Goal: Information Seeking & Learning: Understand process/instructions

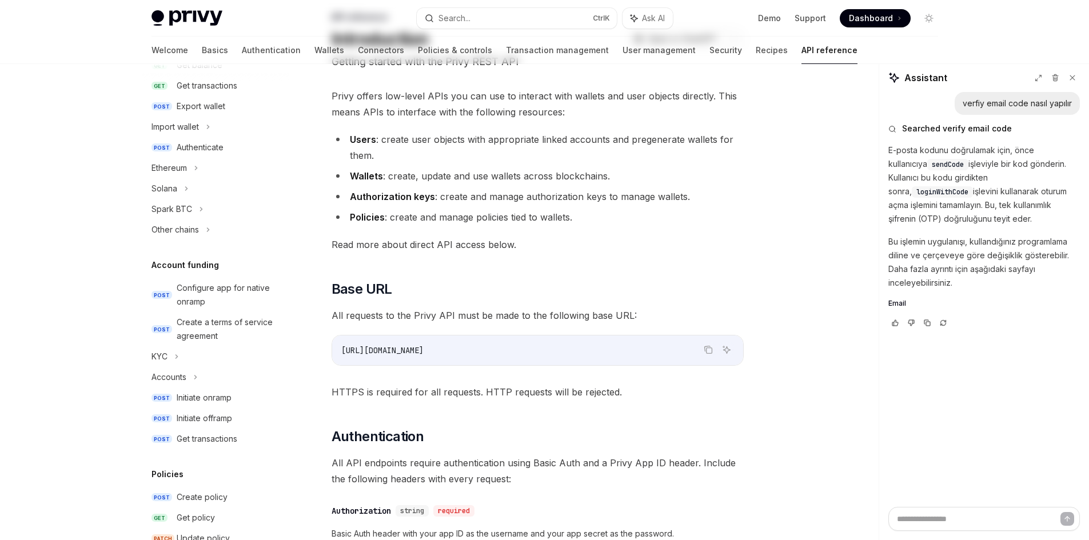
scroll to position [171, 0]
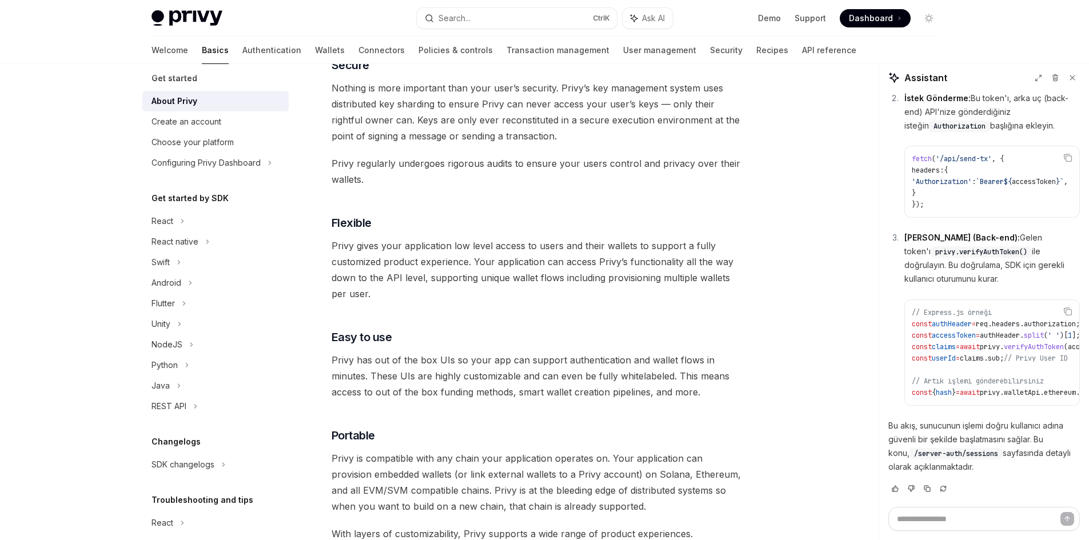
scroll to position [343, 0]
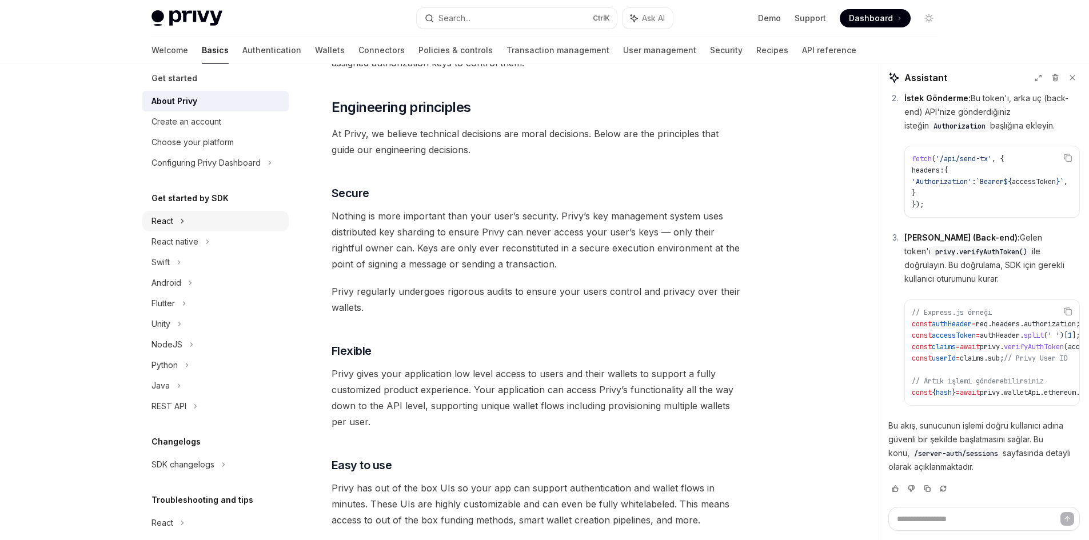
click at [161, 221] on div "React" at bounding box center [162, 221] width 22 height 14
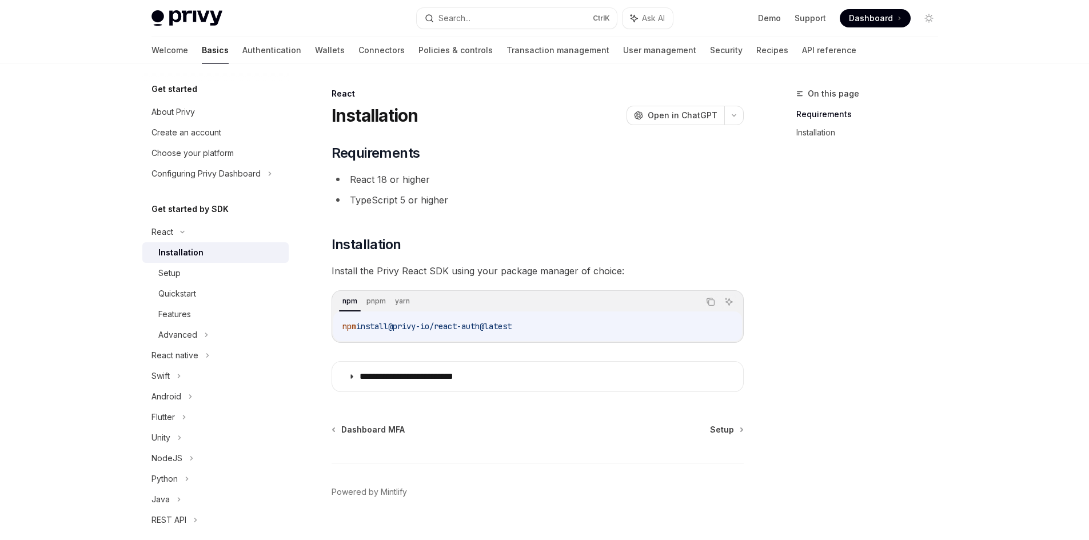
drag, startPoint x: 531, startPoint y: 325, endPoint x: 523, endPoint y: 325, distance: 8.0
click at [523, 325] on code "npm install @privy-io/react-auth@latest" at bounding box center [537, 326] width 390 height 14
click at [478, 328] on span "@privy-io/react-auth@latest" at bounding box center [449, 326] width 123 height 10
drag, startPoint x: 498, startPoint y: 325, endPoint x: 400, endPoint y: 329, distance: 97.8
click at [400, 329] on span "@privy-io/react-auth@latest" at bounding box center [449, 326] width 123 height 10
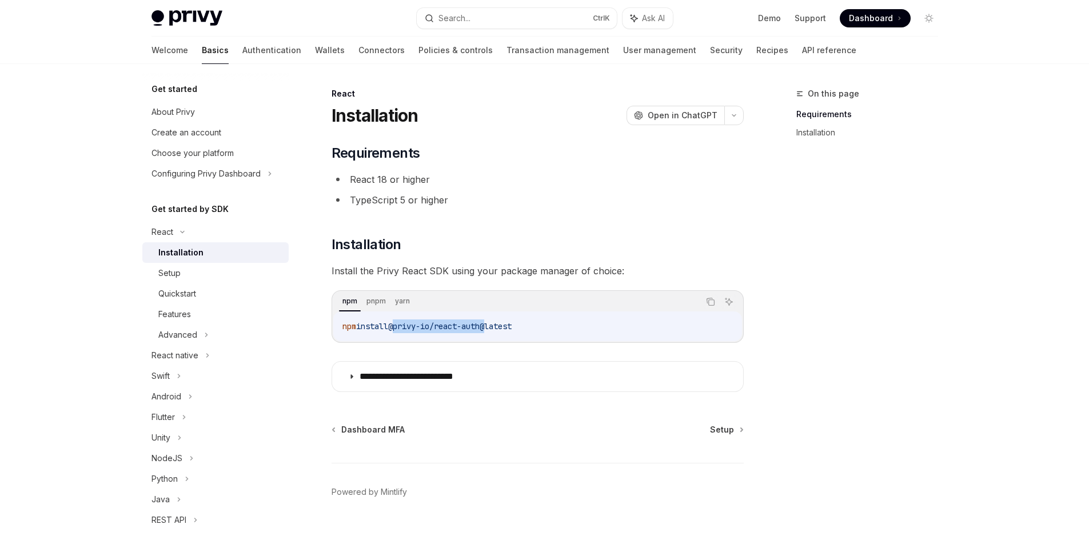
copy span "@privy-io/react-auth"
